Goal: Information Seeking & Learning: Learn about a topic

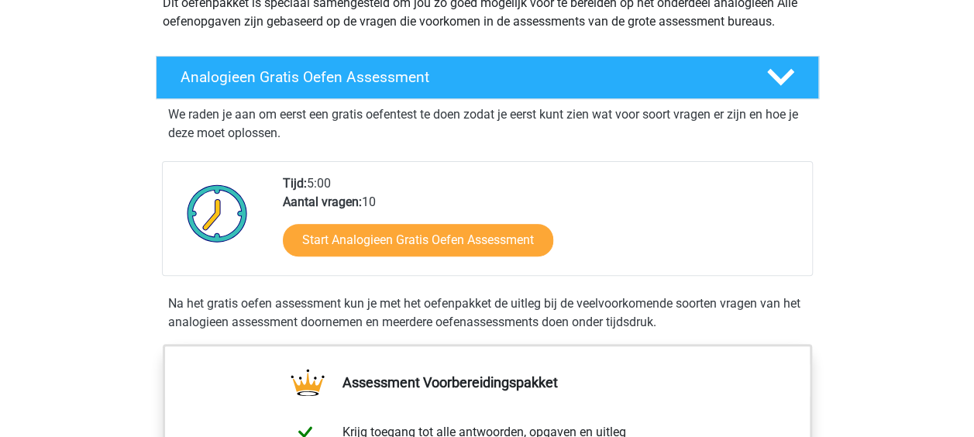
scroll to position [248, 0]
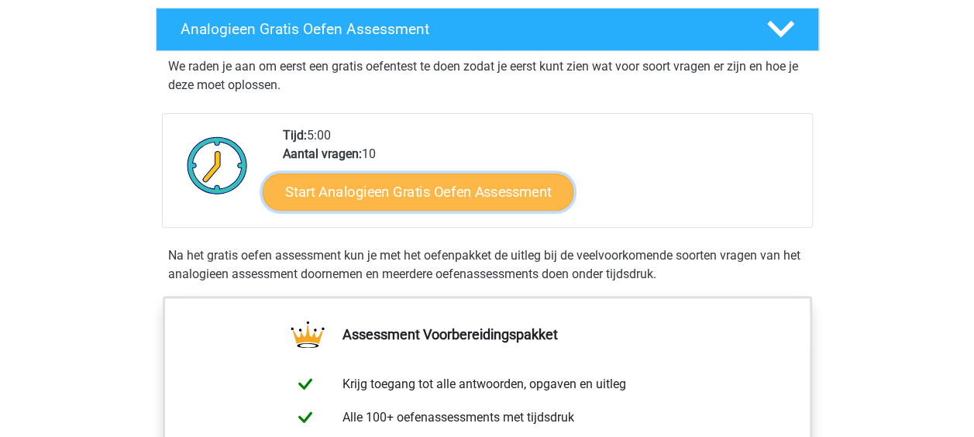
click at [516, 198] on link "Start Analogieen Gratis Oefen Assessment" at bounding box center [418, 191] width 311 height 37
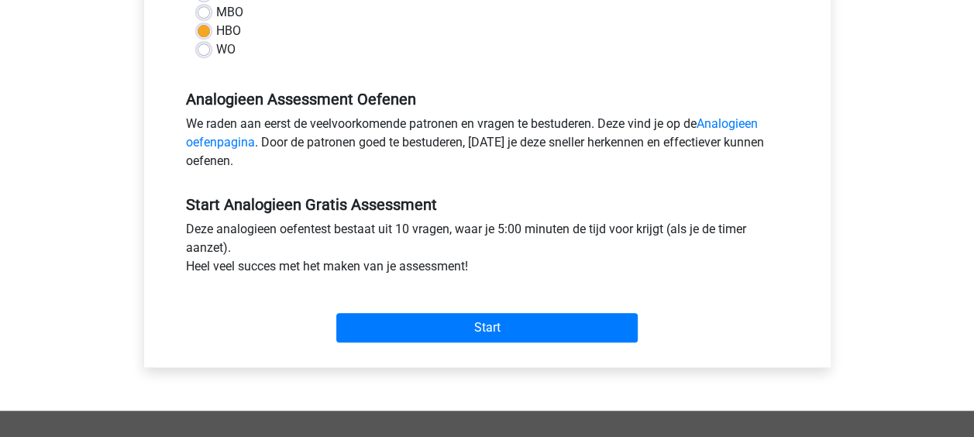
scroll to position [406, 0]
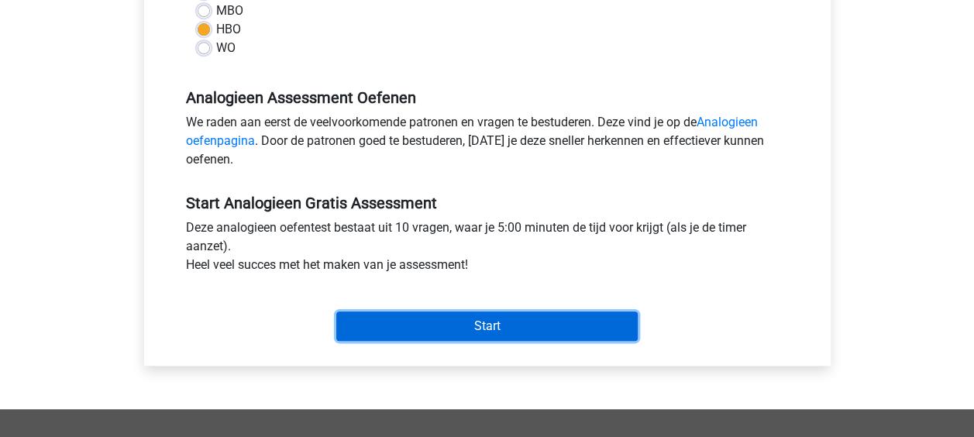
click at [488, 325] on input "Start" at bounding box center [486, 325] width 301 height 29
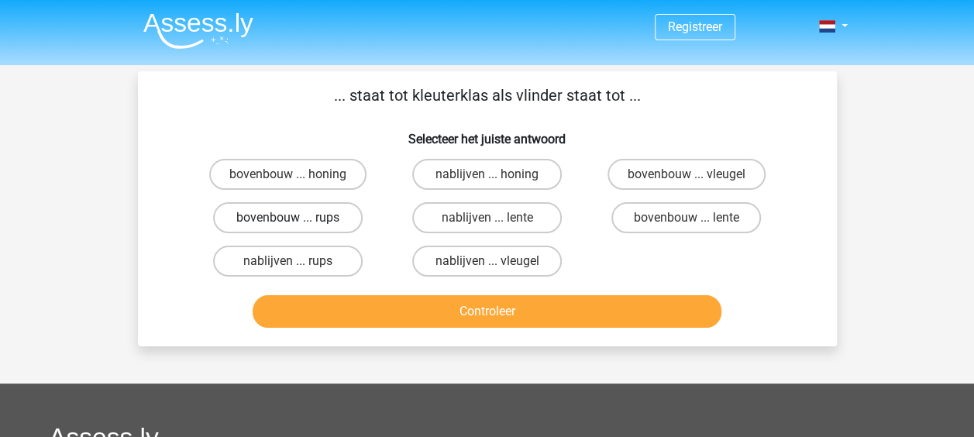
click at [312, 221] on label "bovenbouw ... rups" at bounding box center [287, 217] width 149 height 31
click at [297, 221] on input "bovenbouw ... rups" at bounding box center [292, 223] width 10 height 10
radio input "true"
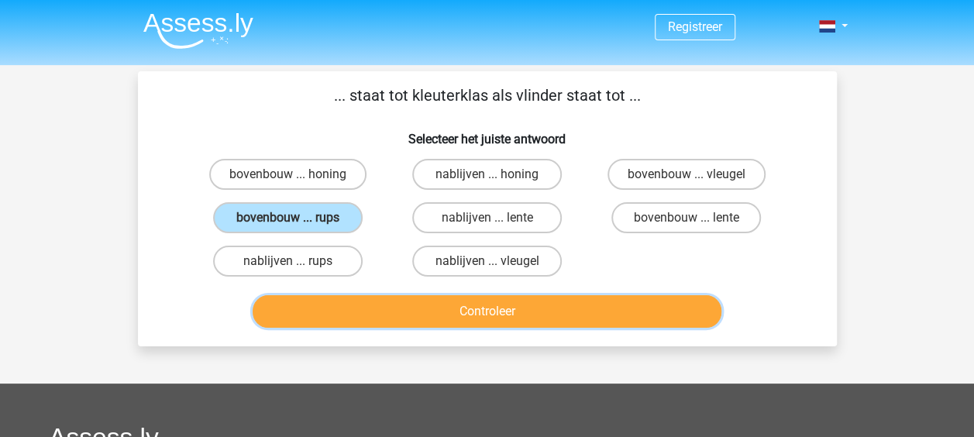
click at [457, 306] on button "Controleer" at bounding box center [486, 311] width 469 height 33
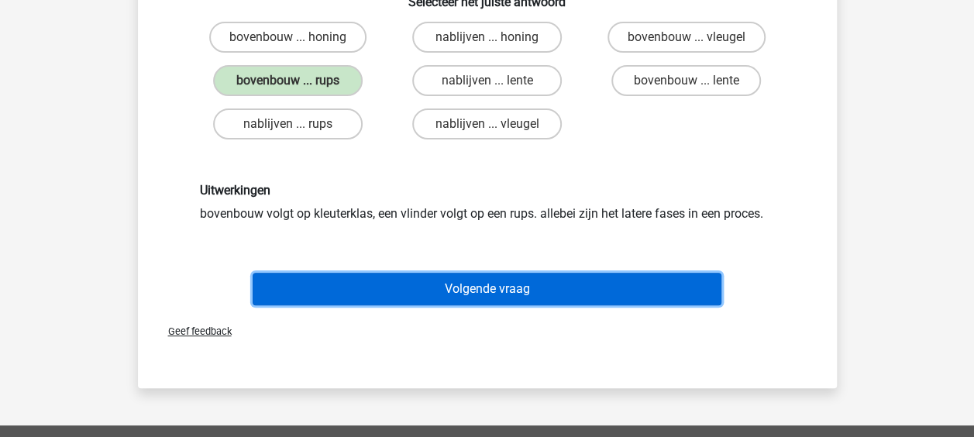
click at [520, 291] on button "Volgende vraag" at bounding box center [486, 289] width 469 height 33
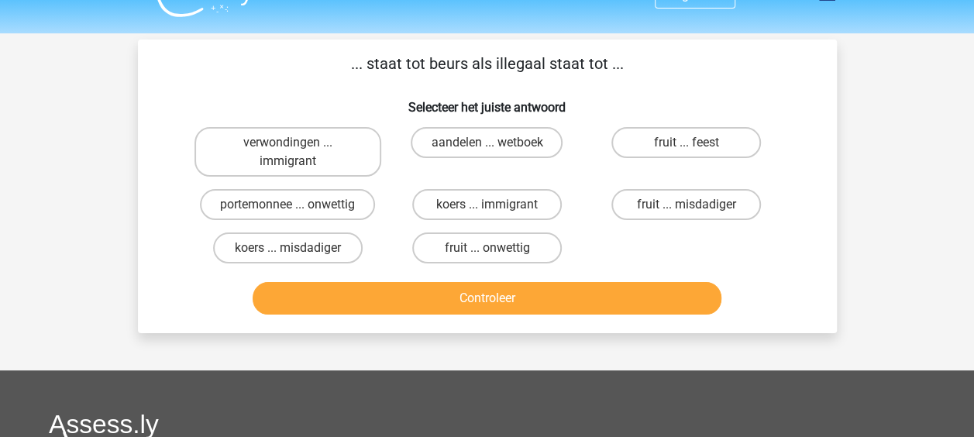
scroll to position [31, 0]
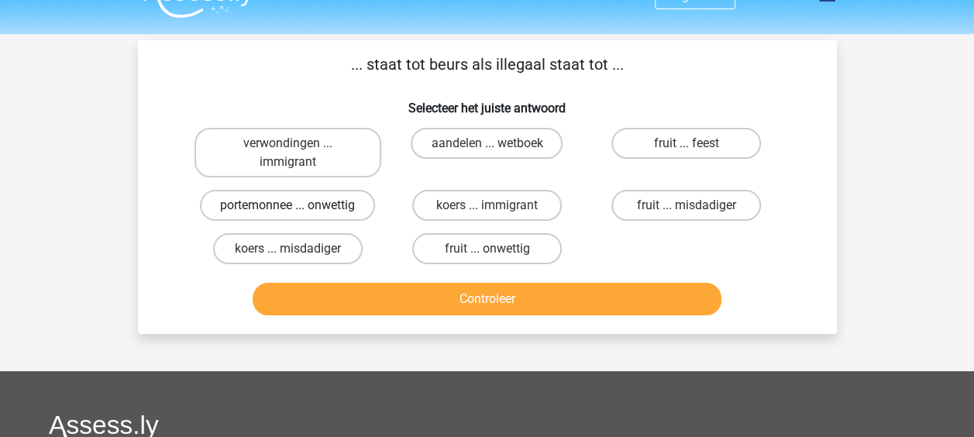
click at [329, 211] on label "portemonnee ... onwettig" at bounding box center [287, 205] width 175 height 31
click at [297, 211] on input "portemonnee ... onwettig" at bounding box center [292, 210] width 10 height 10
radio input "true"
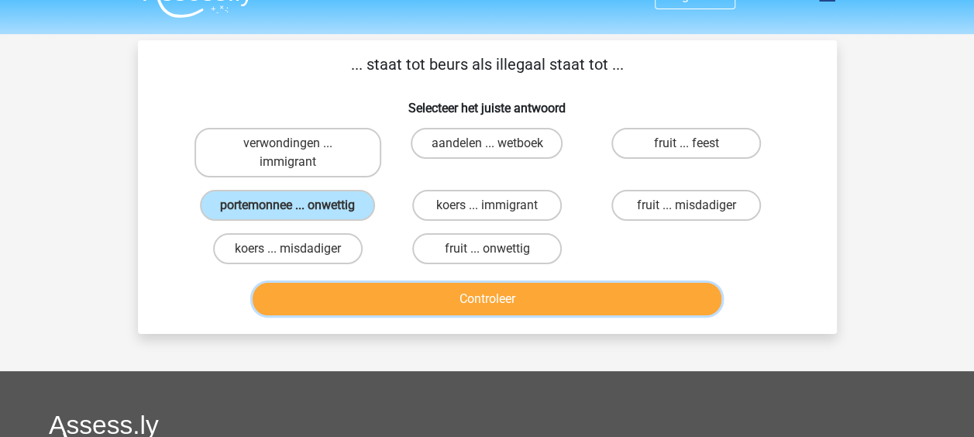
click at [492, 287] on button "Controleer" at bounding box center [486, 299] width 469 height 33
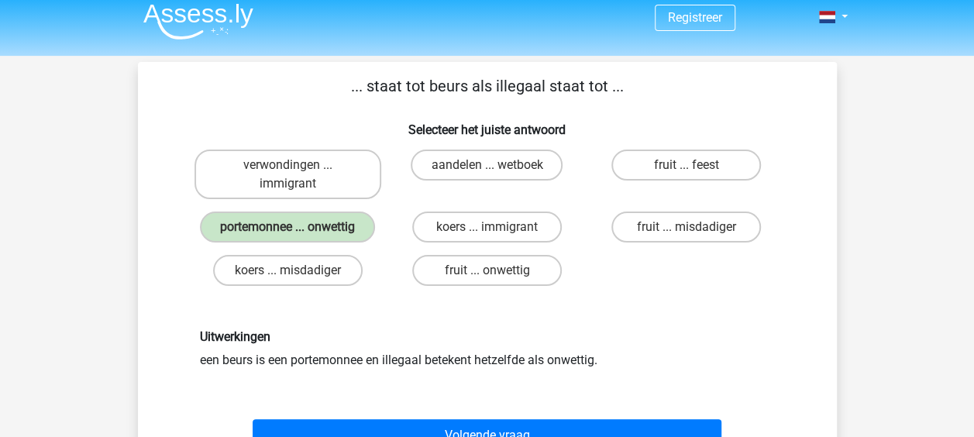
scroll to position [102, 0]
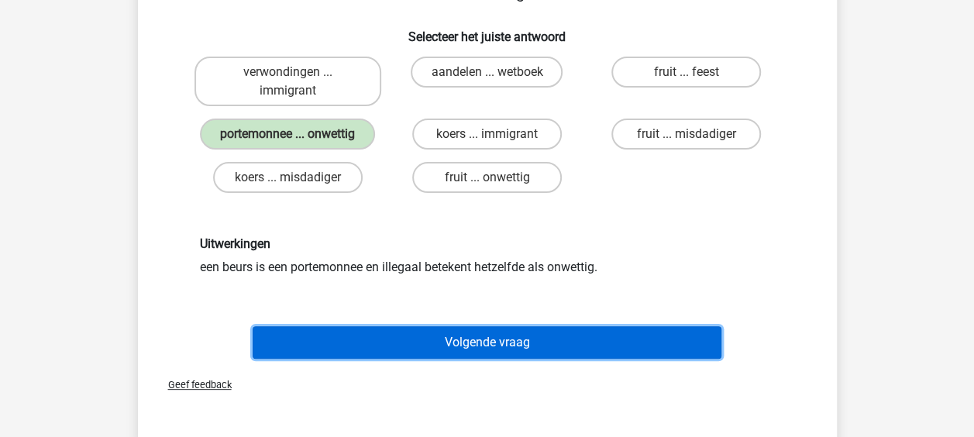
click at [590, 341] on button "Volgende vraag" at bounding box center [486, 342] width 469 height 33
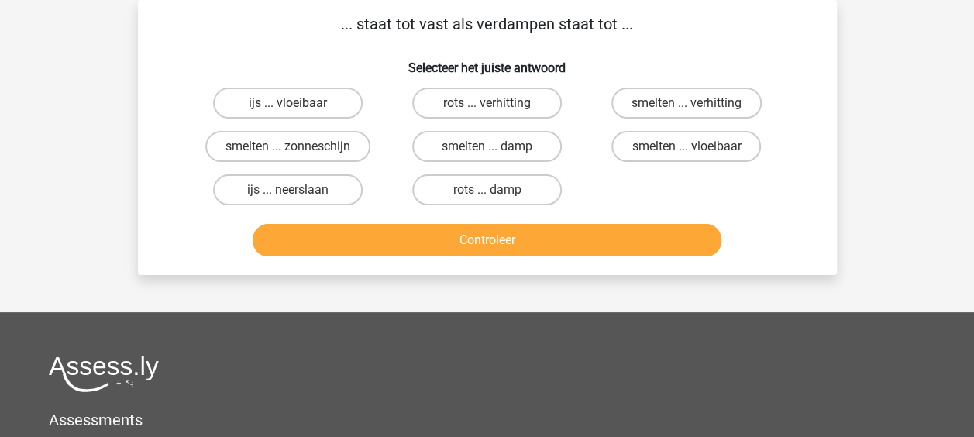
scroll to position [0, 0]
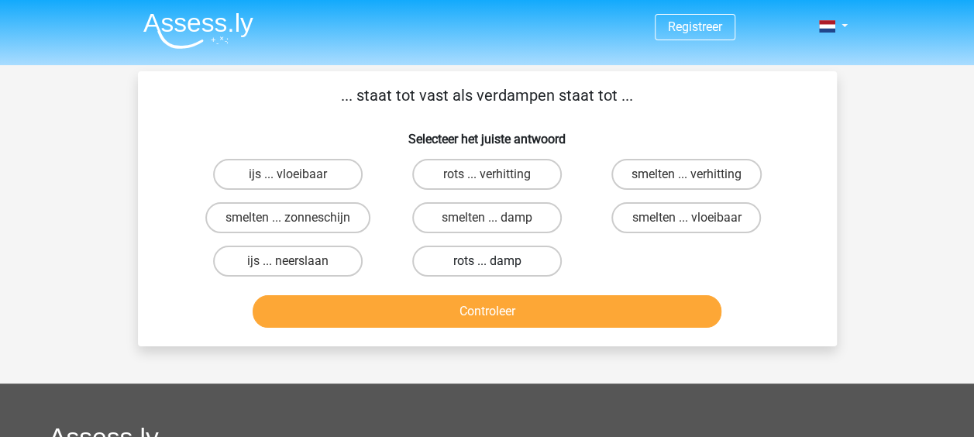
click at [493, 257] on label "rots ... damp" at bounding box center [486, 261] width 149 height 31
click at [493, 261] on input "rots ... damp" at bounding box center [491, 266] width 10 height 10
radio input "true"
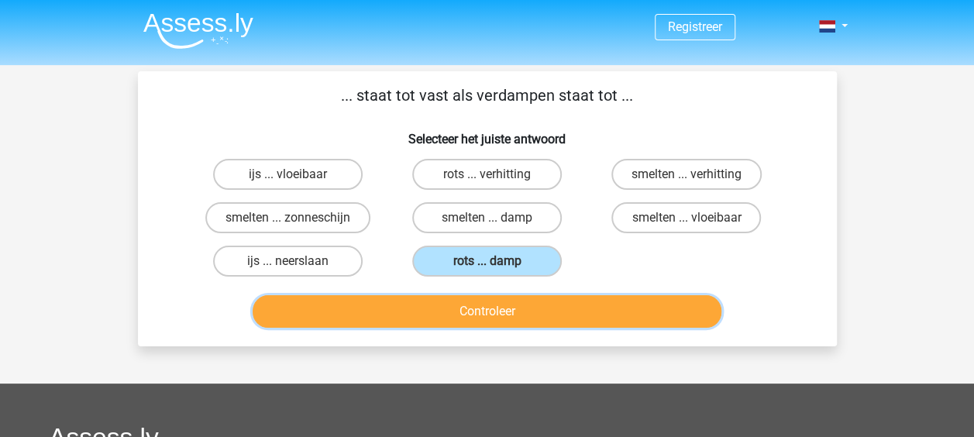
click at [560, 317] on button "Controleer" at bounding box center [486, 311] width 469 height 33
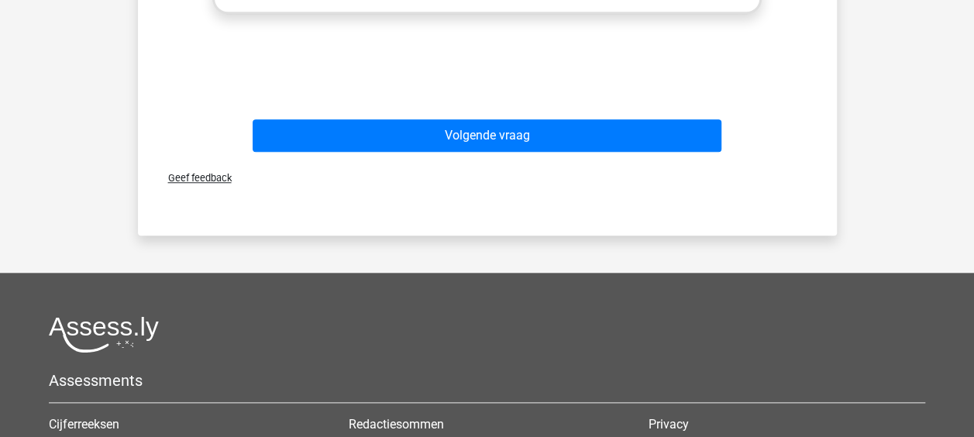
scroll to position [517, 0]
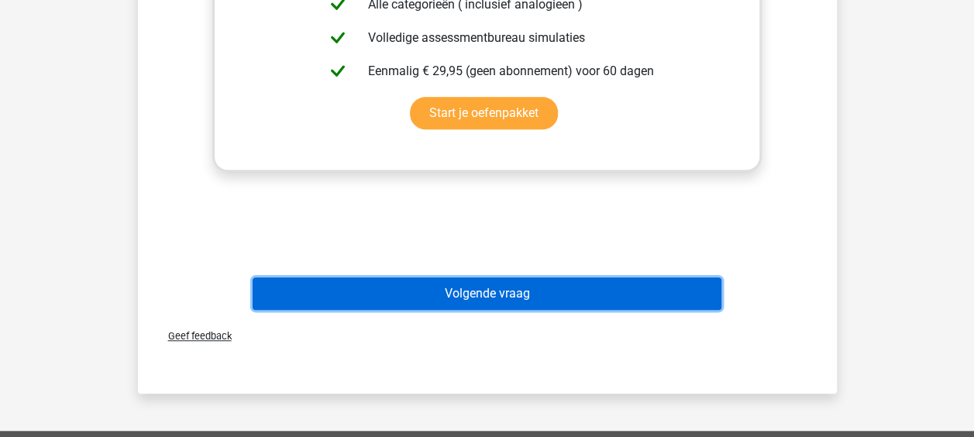
click at [586, 304] on button "Volgende vraag" at bounding box center [486, 293] width 469 height 33
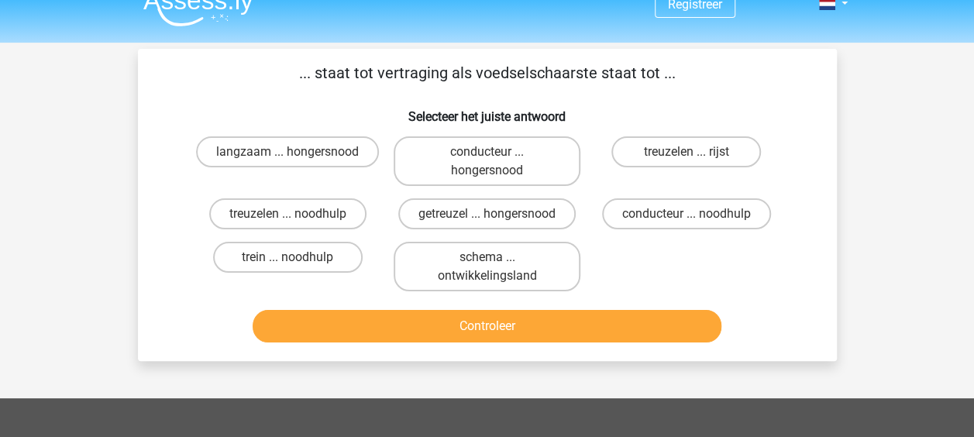
scroll to position [22, 0]
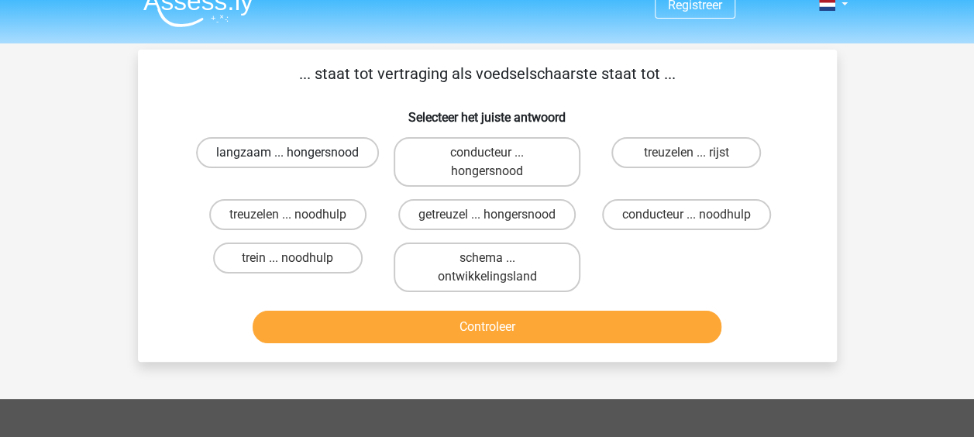
click at [326, 164] on label "langzaam ... hongersnood" at bounding box center [287, 152] width 183 height 31
click at [297, 163] on input "langzaam ... hongersnood" at bounding box center [292, 158] width 10 height 10
radio input "true"
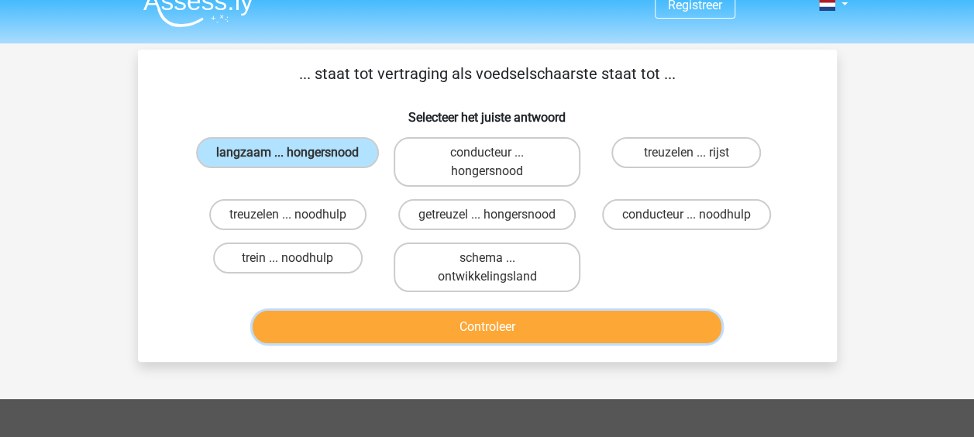
click at [502, 327] on button "Controleer" at bounding box center [486, 327] width 469 height 33
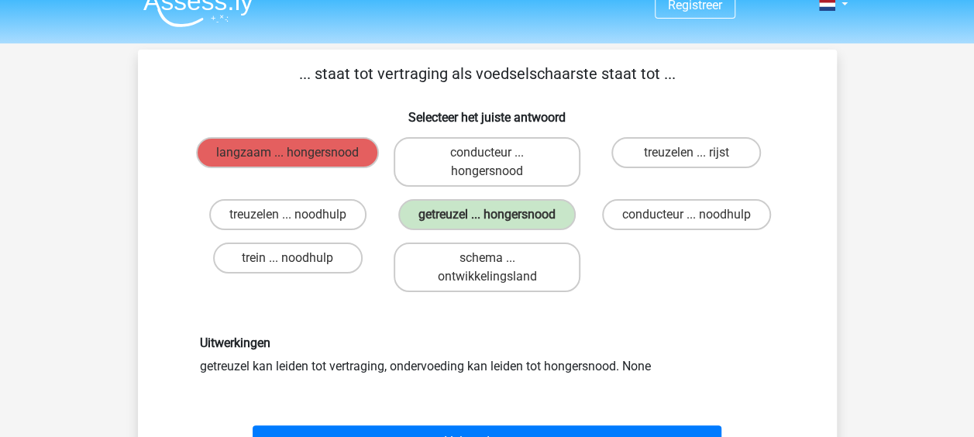
scroll to position [179, 0]
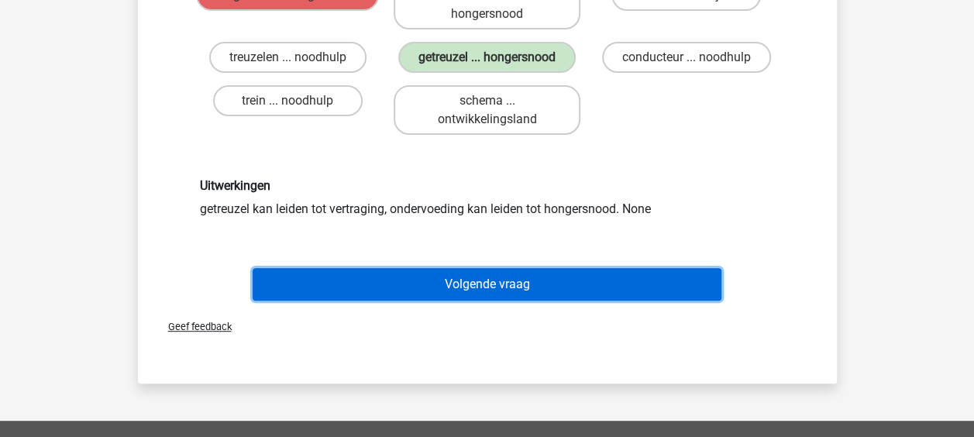
click at [595, 284] on button "Volgende vraag" at bounding box center [486, 284] width 469 height 33
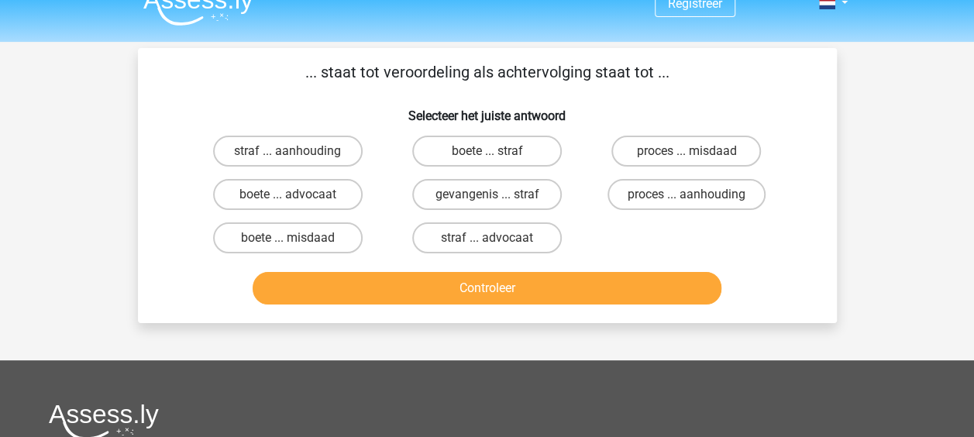
scroll to position [22, 0]
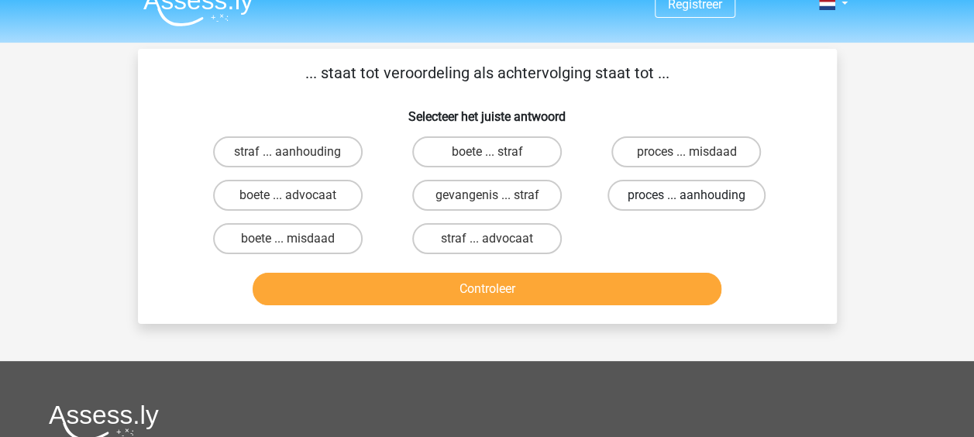
click at [667, 202] on label "proces ... aanhouding" at bounding box center [686, 195] width 158 height 31
click at [686, 202] on input "proces ... aanhouding" at bounding box center [691, 200] width 10 height 10
radio input "true"
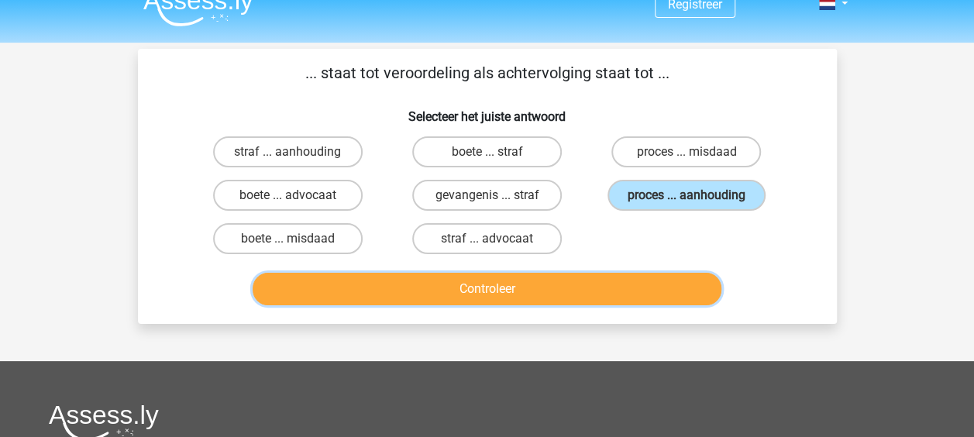
click at [555, 299] on button "Controleer" at bounding box center [486, 289] width 469 height 33
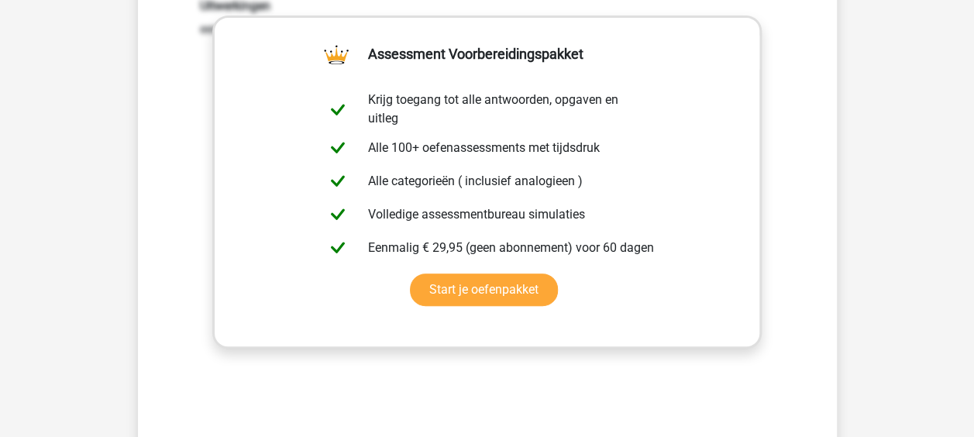
scroll to position [407, 0]
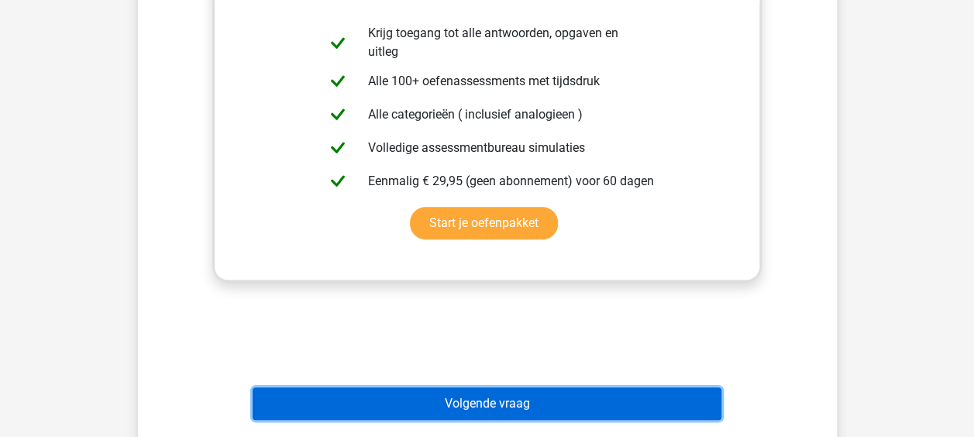
click at [491, 412] on button "Volgende vraag" at bounding box center [486, 403] width 469 height 33
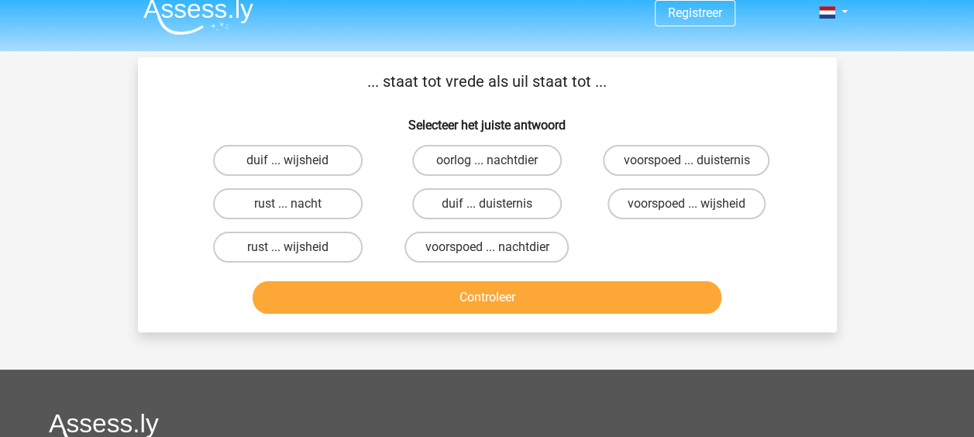
scroll to position [15, 0]
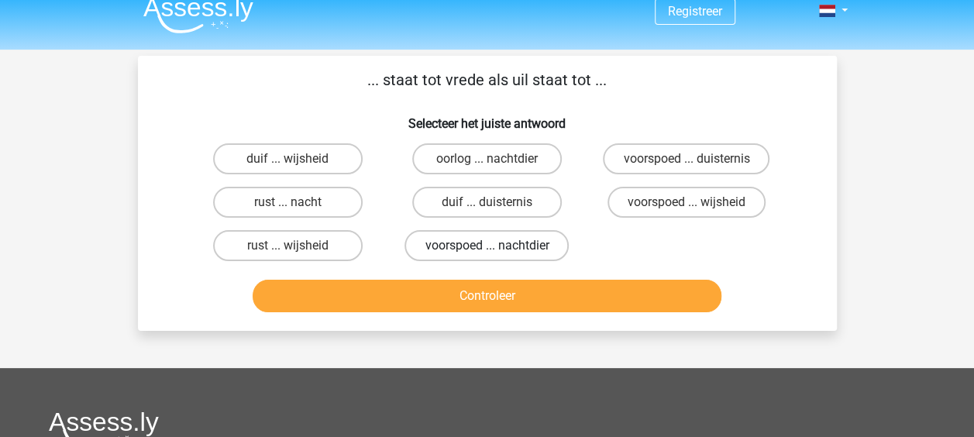
click at [529, 245] on label "voorspoed ... nachtdier" at bounding box center [486, 245] width 164 height 31
click at [496, 246] on input "voorspoed ... nachtdier" at bounding box center [491, 251] width 10 height 10
radio input "true"
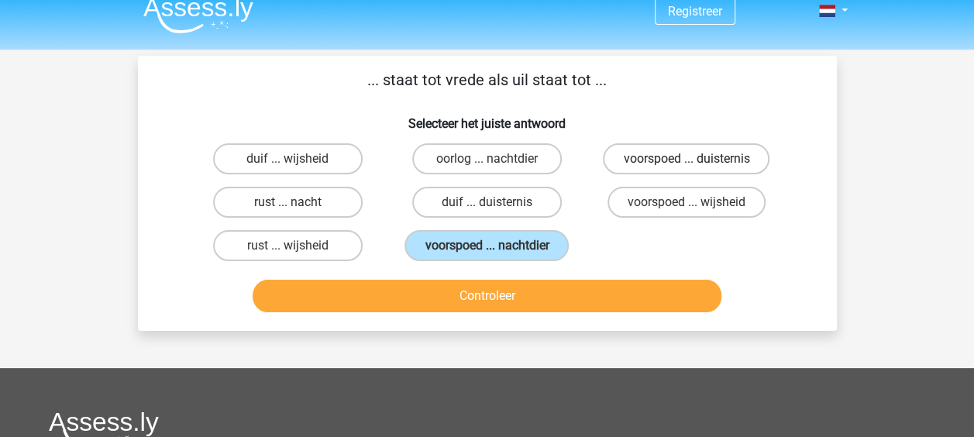
click at [708, 164] on label "voorspoed ... duisternis" at bounding box center [686, 158] width 167 height 31
click at [696, 164] on input "voorspoed ... duisternis" at bounding box center [691, 164] width 10 height 10
radio input "true"
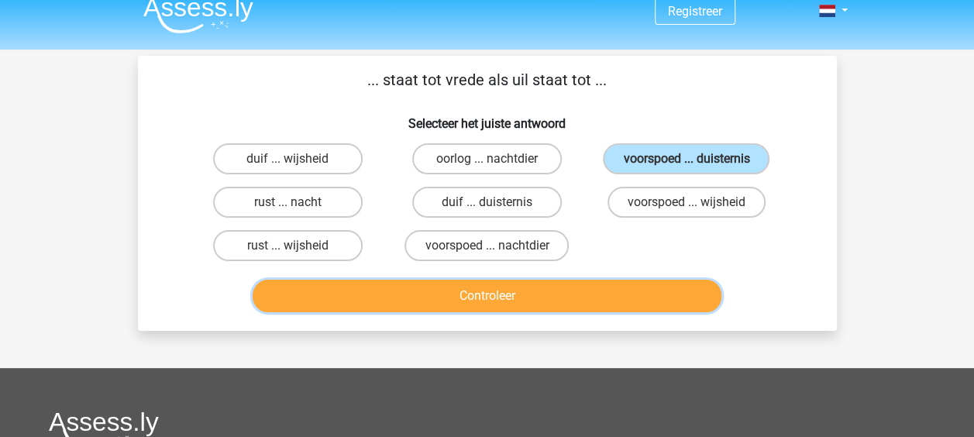
click at [558, 303] on button "Controleer" at bounding box center [486, 296] width 469 height 33
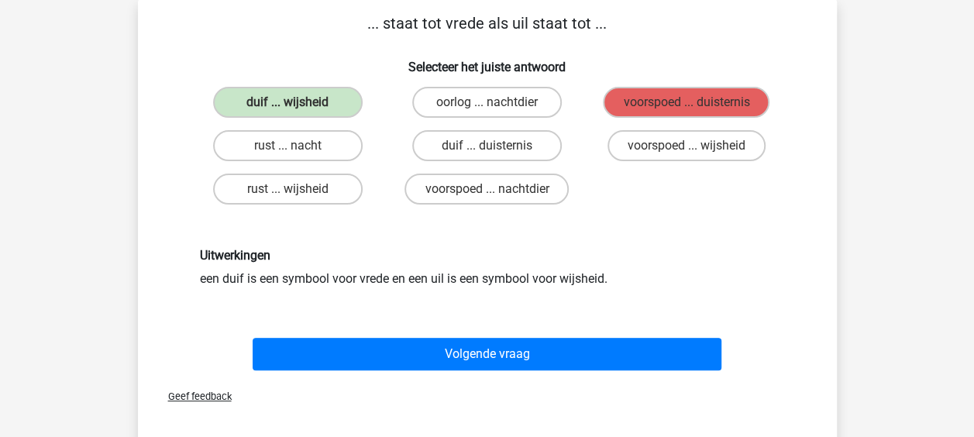
scroll to position [73, 0]
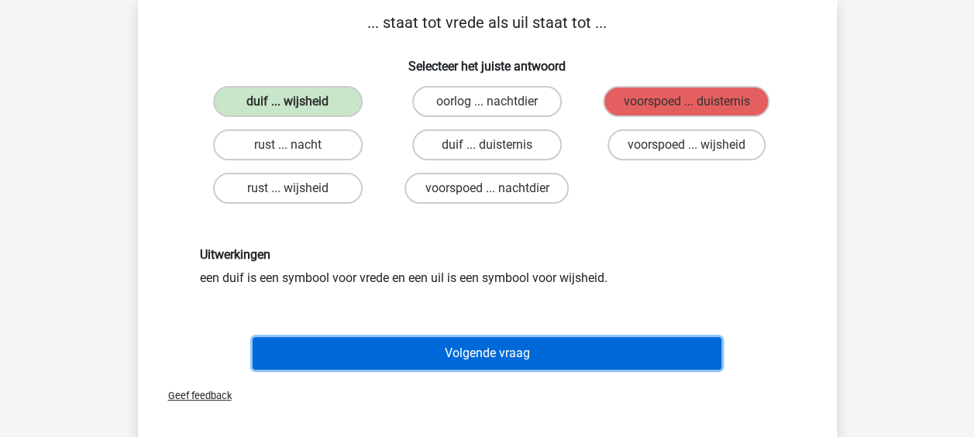
click at [519, 341] on button "Volgende vraag" at bounding box center [486, 353] width 469 height 33
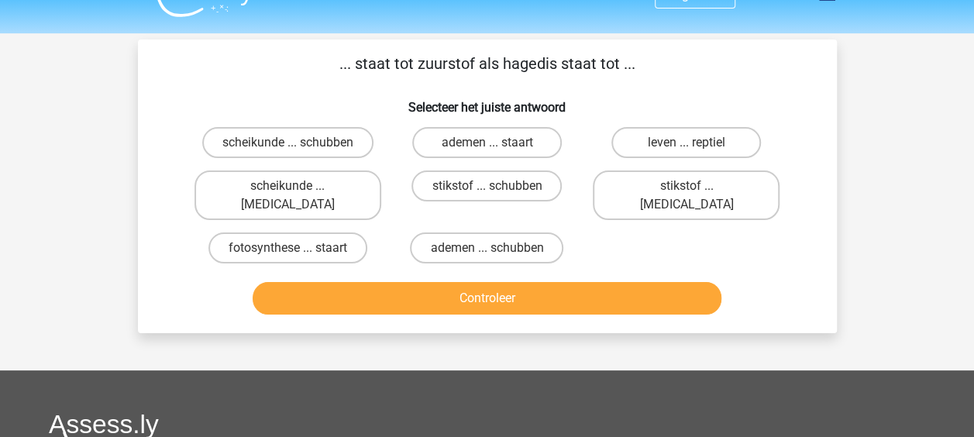
scroll to position [29, 0]
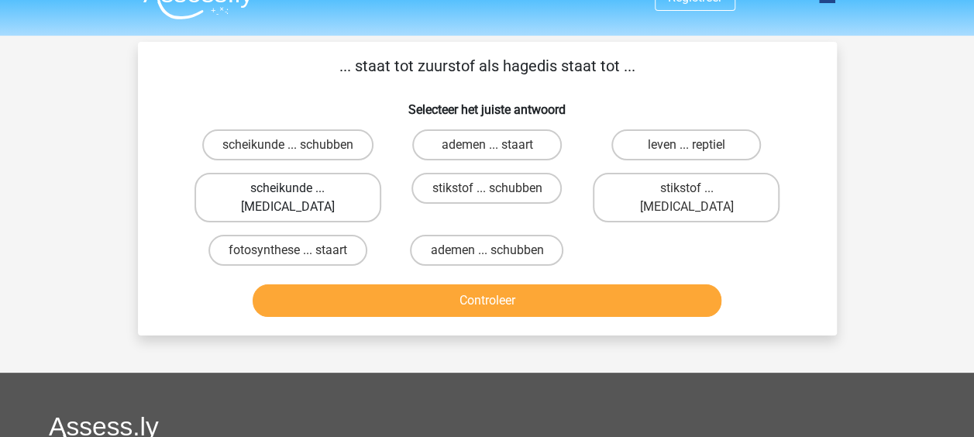
click at [310, 193] on label "scheikunde ... krokodil" at bounding box center [287, 198] width 187 height 50
click at [297, 193] on input "scheikunde ... krokodil" at bounding box center [292, 193] width 10 height 10
radio input "true"
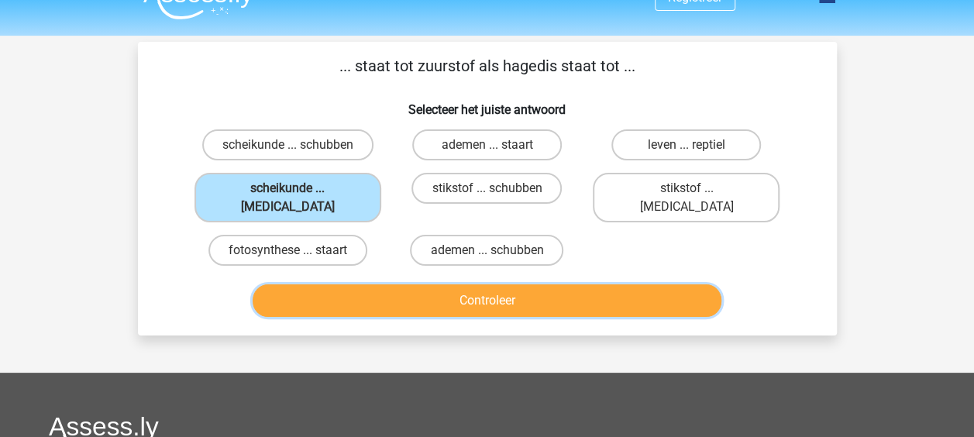
click at [488, 284] on button "Controleer" at bounding box center [486, 300] width 469 height 33
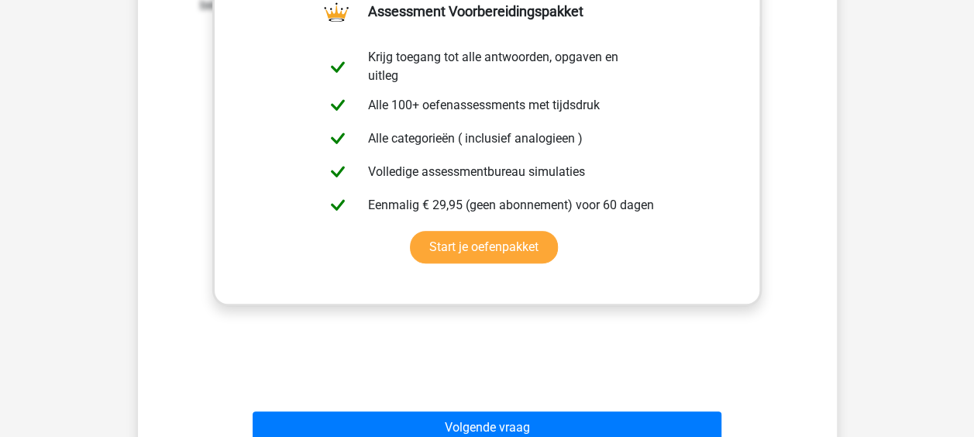
scroll to position [402, 0]
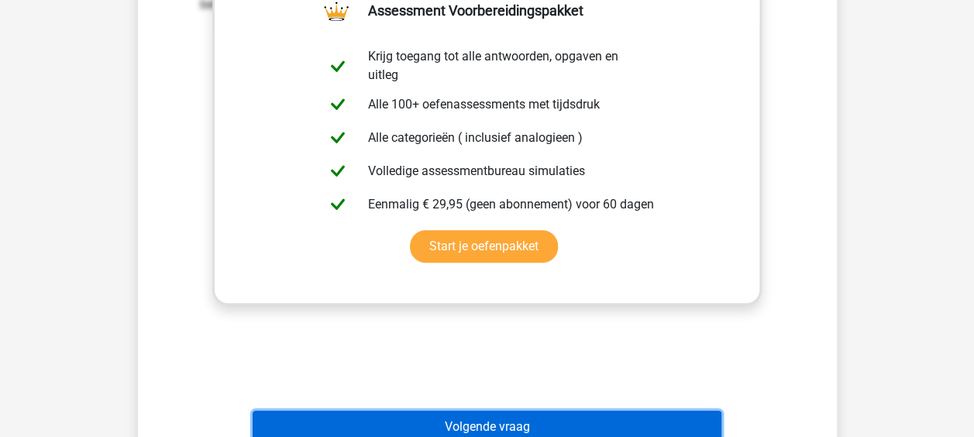
click at [504, 410] on button "Volgende vraag" at bounding box center [486, 426] width 469 height 33
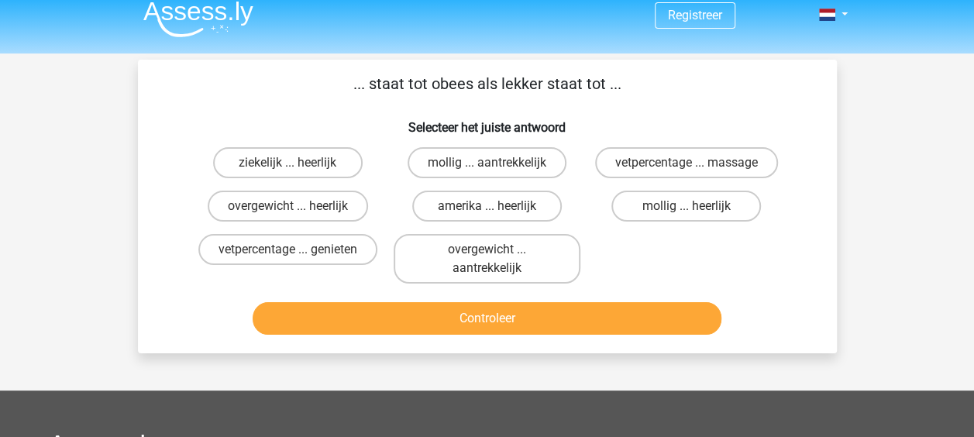
scroll to position [9, 0]
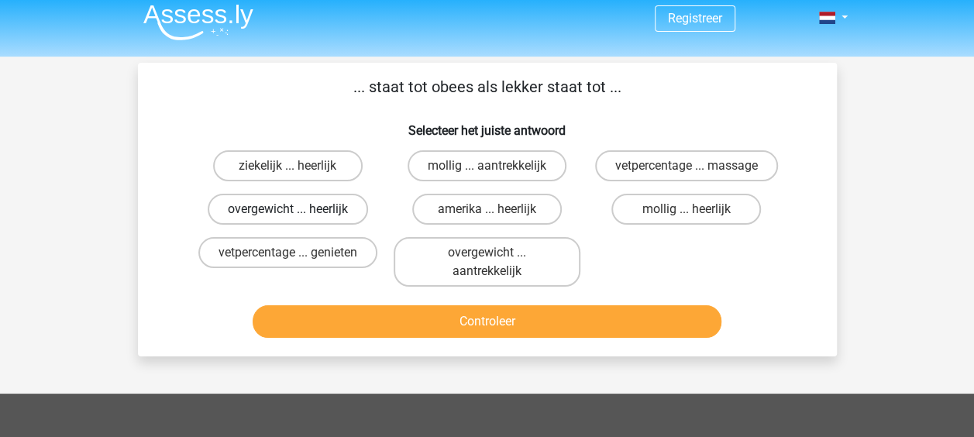
click at [334, 211] on label "overgewicht ... heerlijk" at bounding box center [288, 209] width 160 height 31
click at [297, 211] on input "overgewicht ... heerlijk" at bounding box center [292, 214] width 10 height 10
radio input "true"
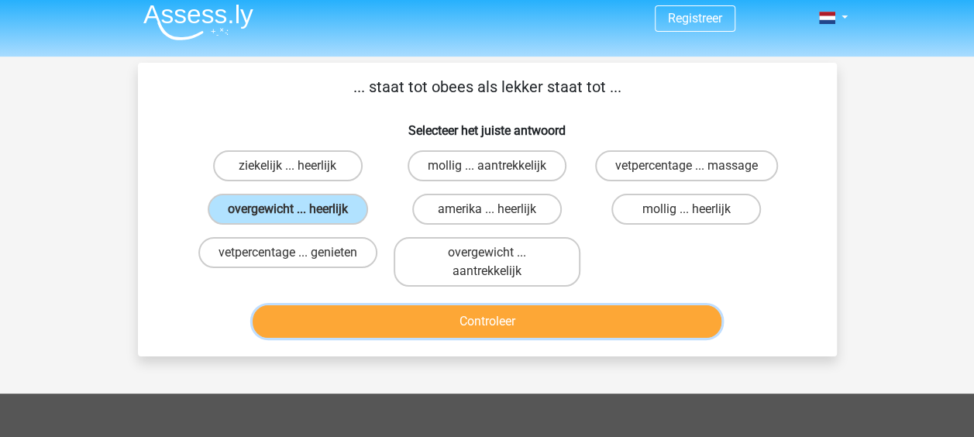
click at [465, 313] on button "Controleer" at bounding box center [486, 321] width 469 height 33
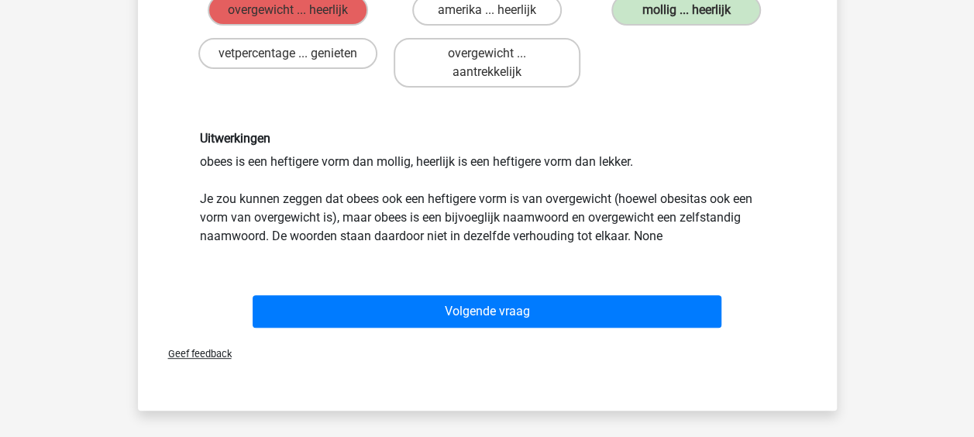
scroll to position [217, 0]
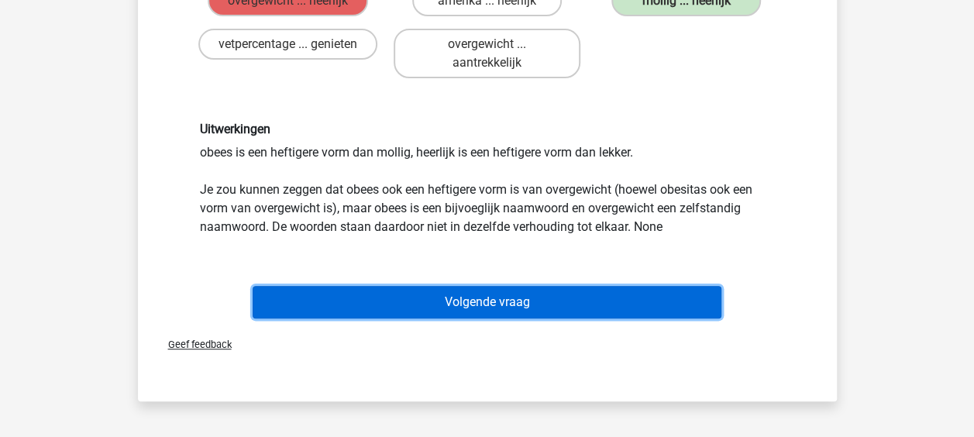
click at [604, 316] on button "Volgende vraag" at bounding box center [486, 302] width 469 height 33
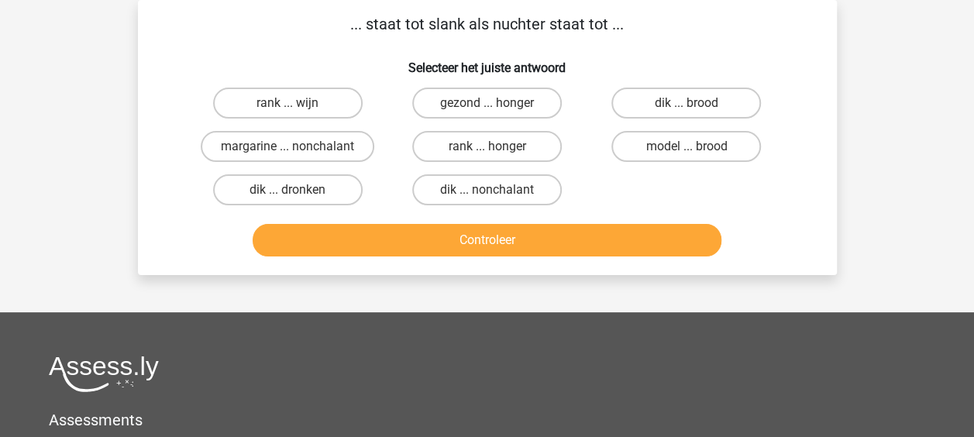
scroll to position [0, 0]
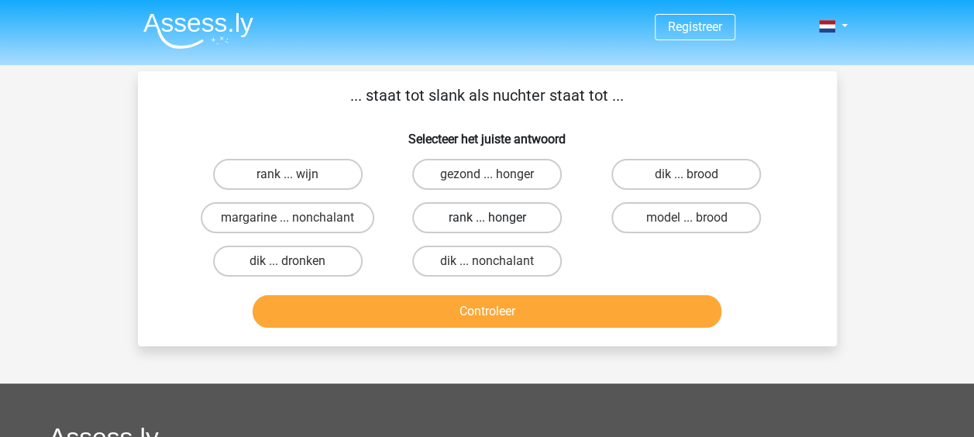
click at [525, 213] on label "rank ... honger" at bounding box center [486, 217] width 149 height 31
click at [496, 218] on input "rank ... honger" at bounding box center [491, 223] width 10 height 10
radio input "true"
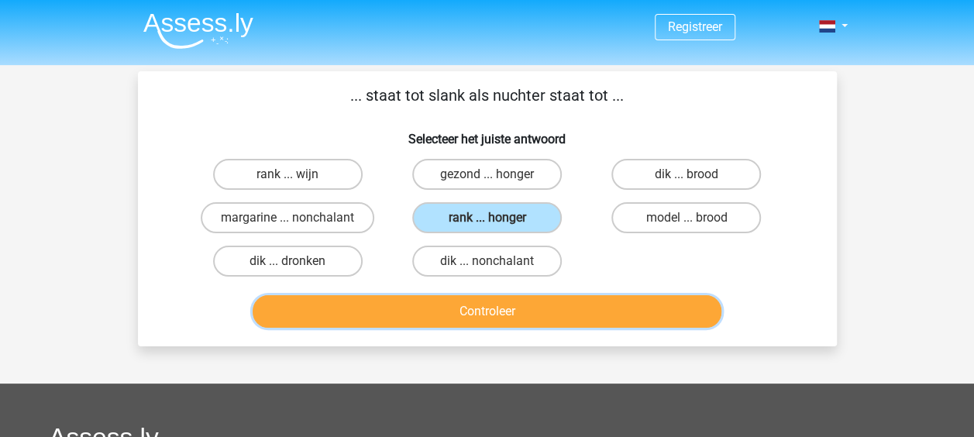
click at [477, 307] on button "Controleer" at bounding box center [486, 311] width 469 height 33
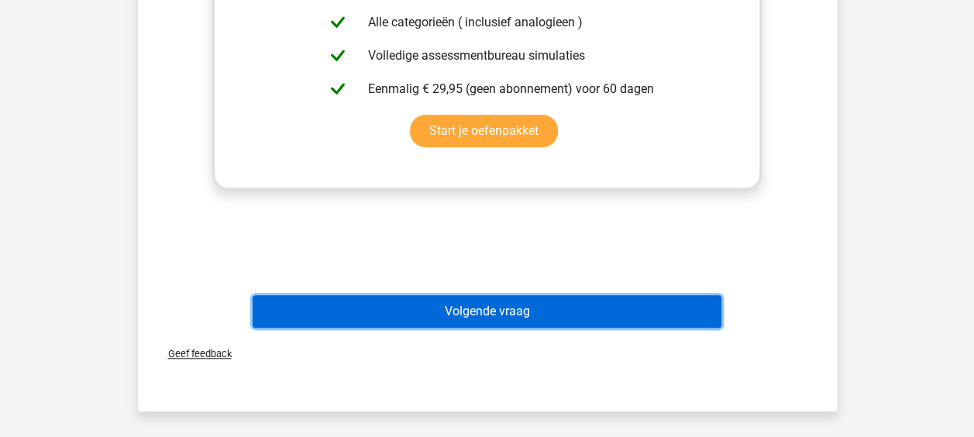
click at [510, 311] on button "Volgende vraag" at bounding box center [486, 311] width 469 height 33
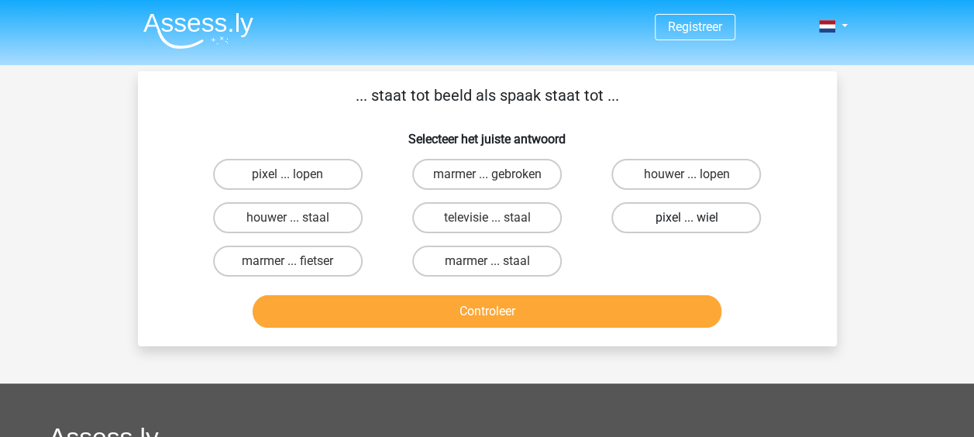
click at [668, 212] on label "pixel ... wiel" at bounding box center [685, 217] width 149 height 31
click at [686, 218] on input "pixel ... wiel" at bounding box center [691, 223] width 10 height 10
radio input "true"
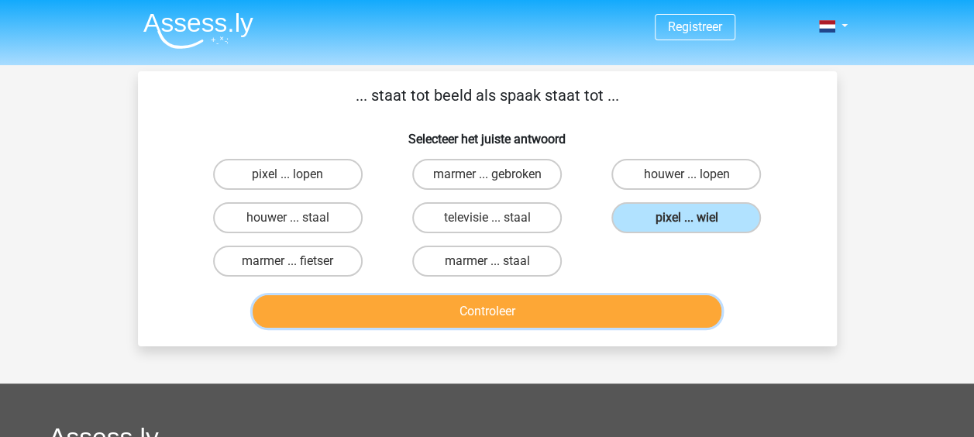
click at [582, 315] on button "Controleer" at bounding box center [486, 311] width 469 height 33
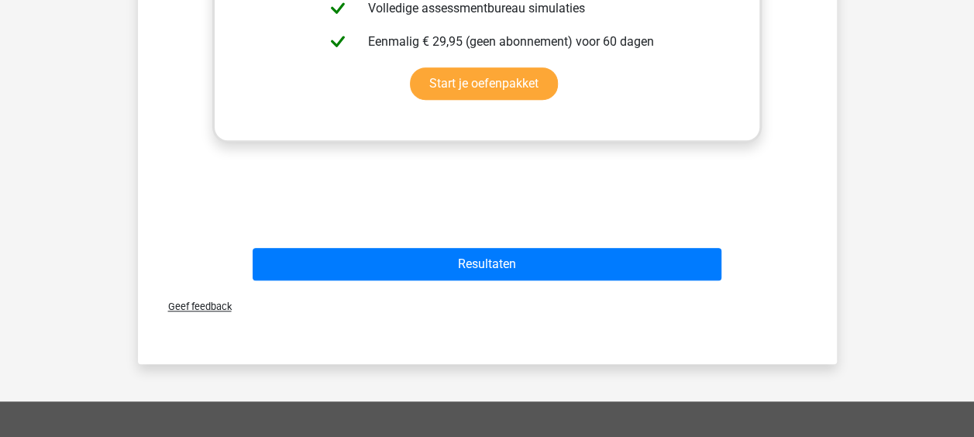
scroll to position [548, 0]
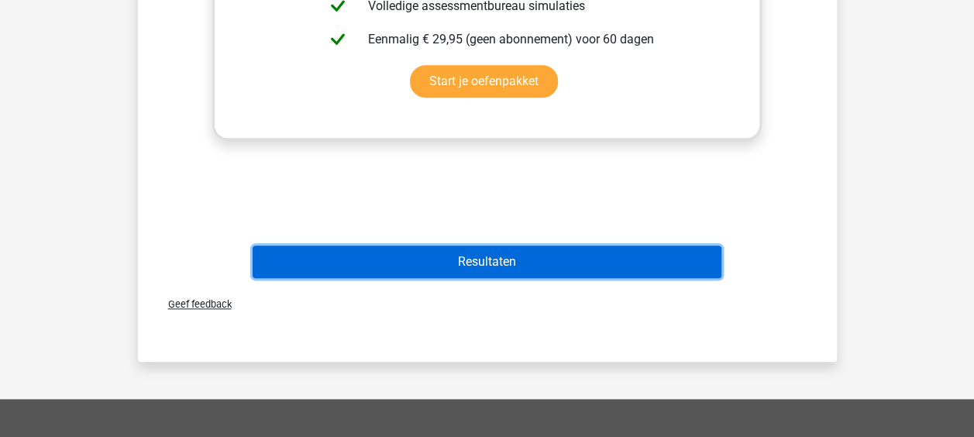
click at [546, 271] on button "Resultaten" at bounding box center [486, 262] width 469 height 33
